Goal: Task Accomplishment & Management: Manage account settings

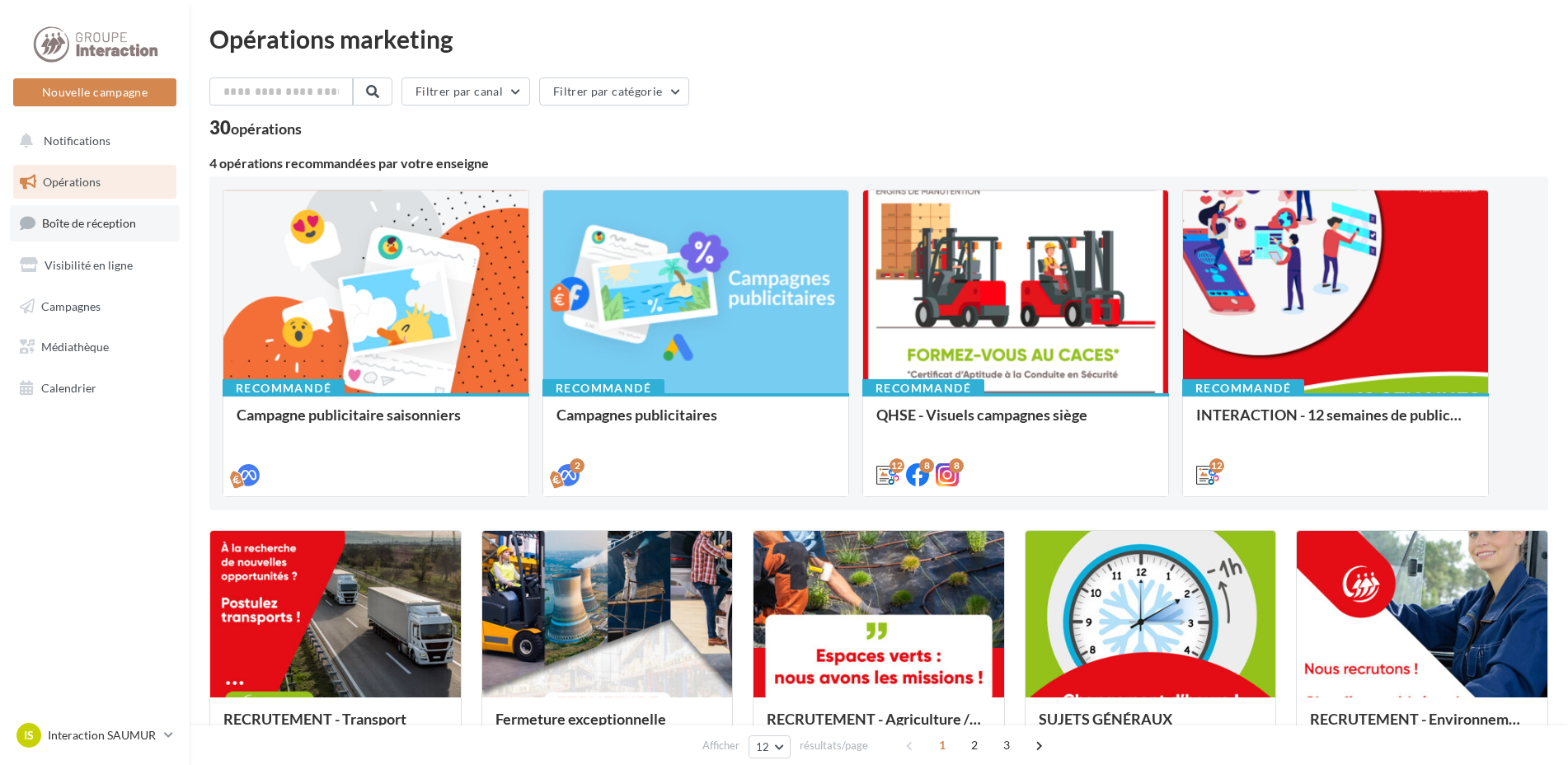
click at [119, 224] on span "Boîte de réception" at bounding box center [89, 223] width 94 height 14
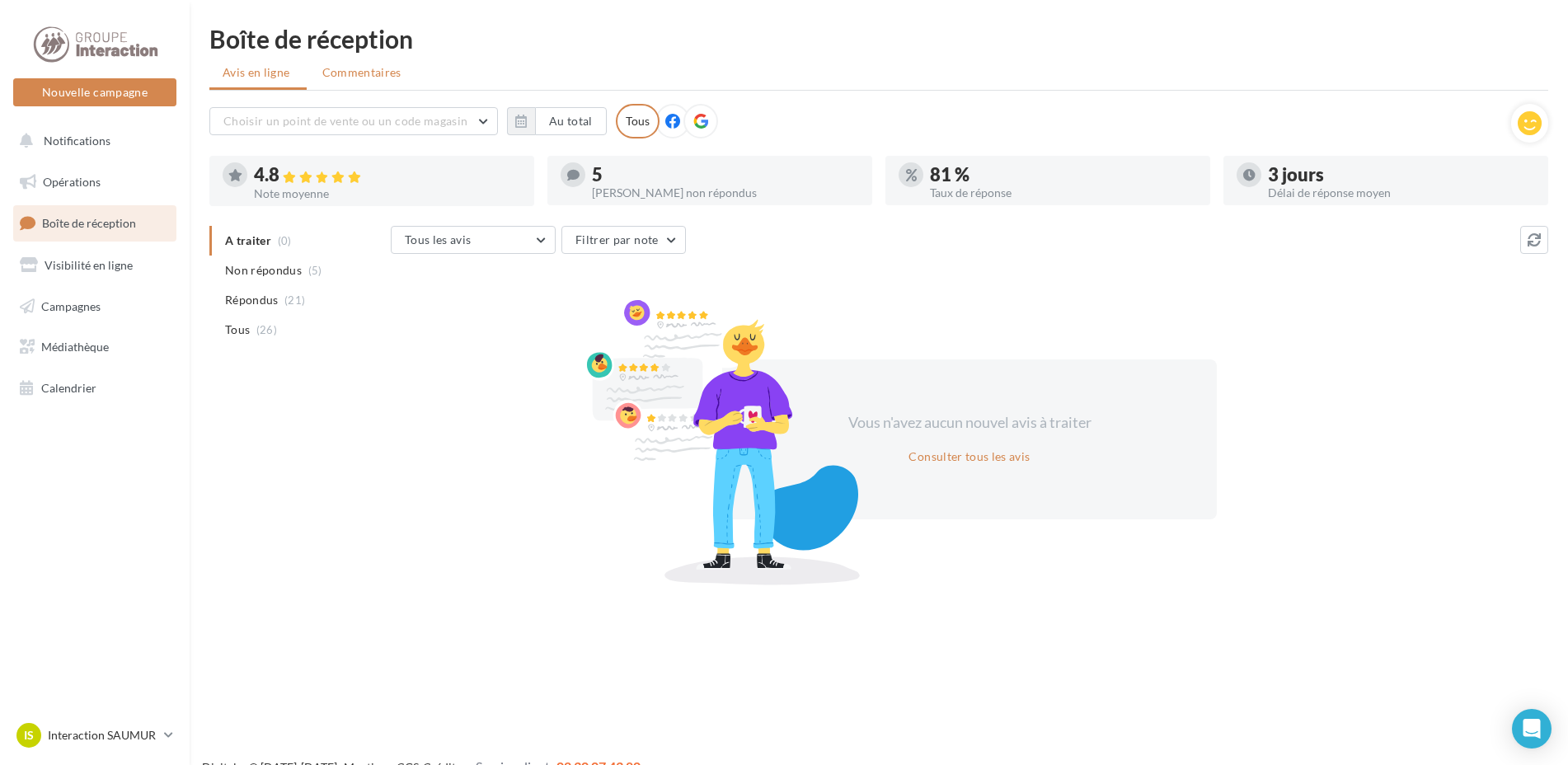
click at [381, 74] on span "Commentaires" at bounding box center [361, 72] width 79 height 16
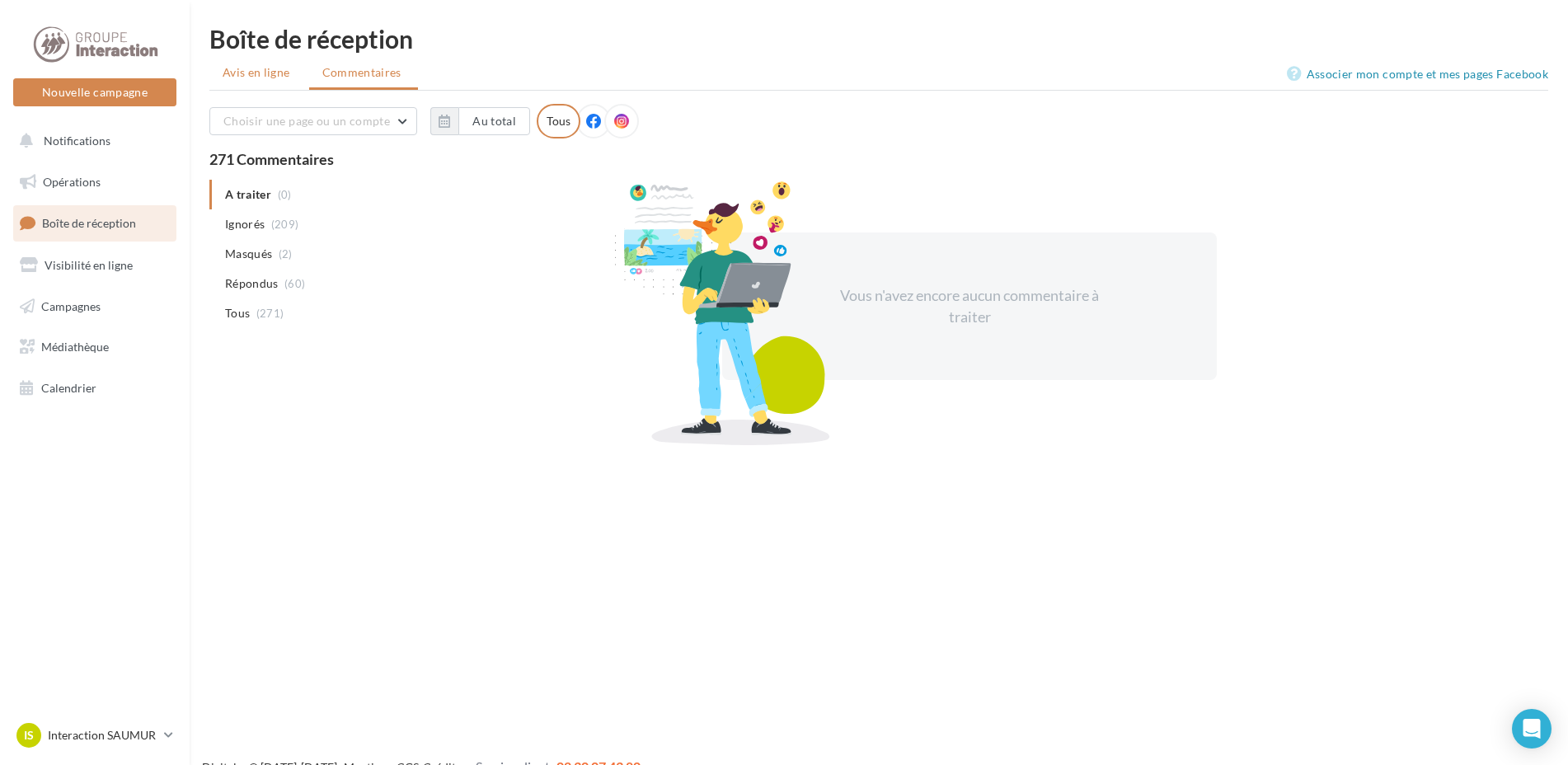
click at [283, 68] on span "Avis en ligne" at bounding box center [256, 72] width 68 height 16
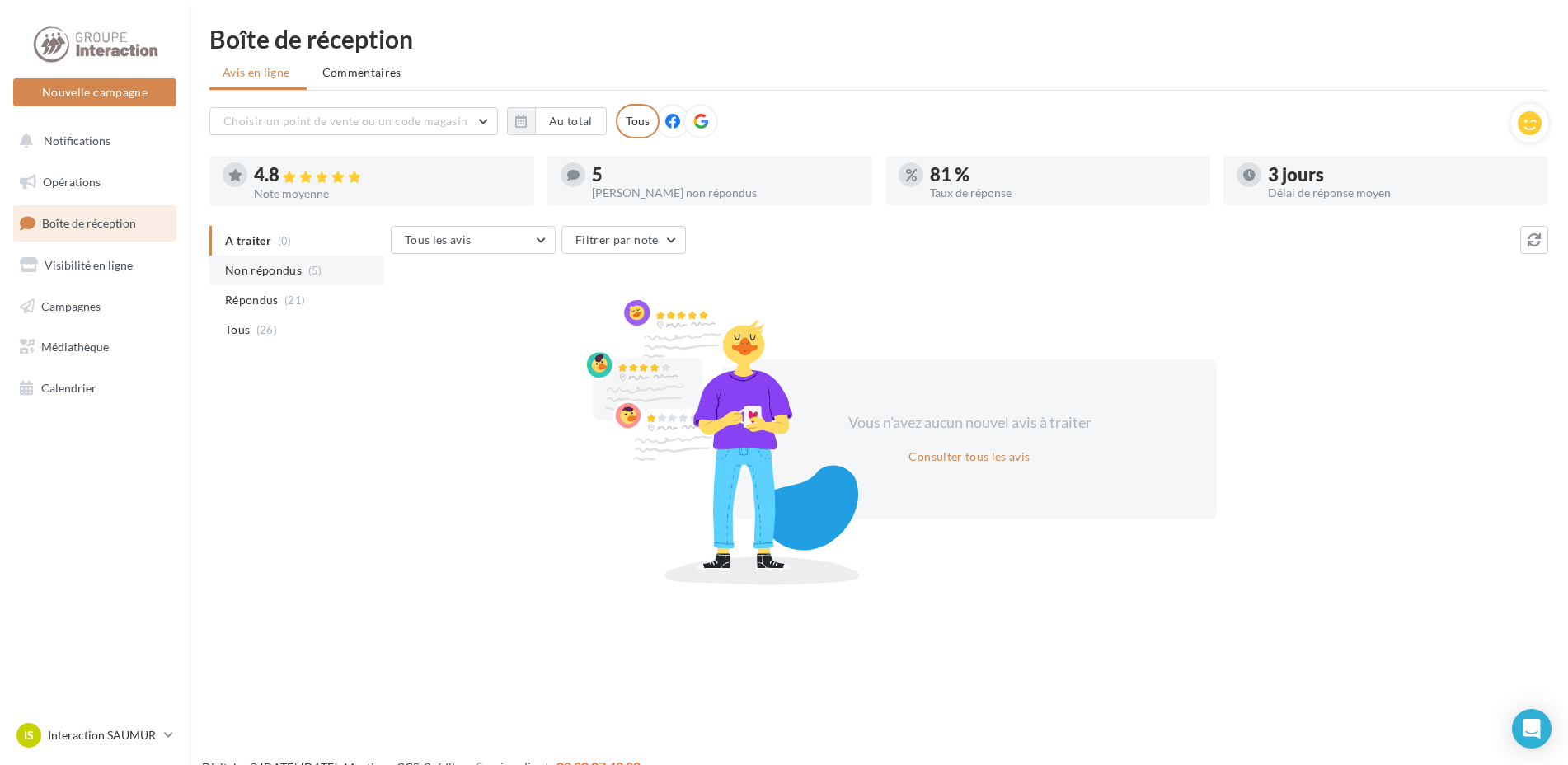
click at [320, 276] on li "Non répondus (5)" at bounding box center [296, 270] width 175 height 30
